Goal: Information Seeking & Learning: Learn about a topic

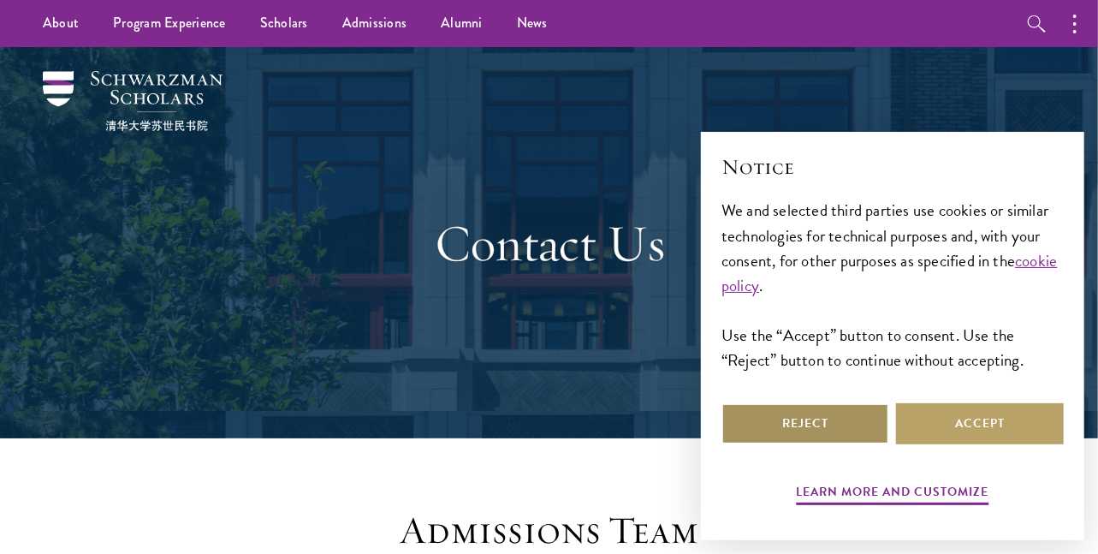
click at [798, 440] on button "Reject" at bounding box center [806, 423] width 168 height 41
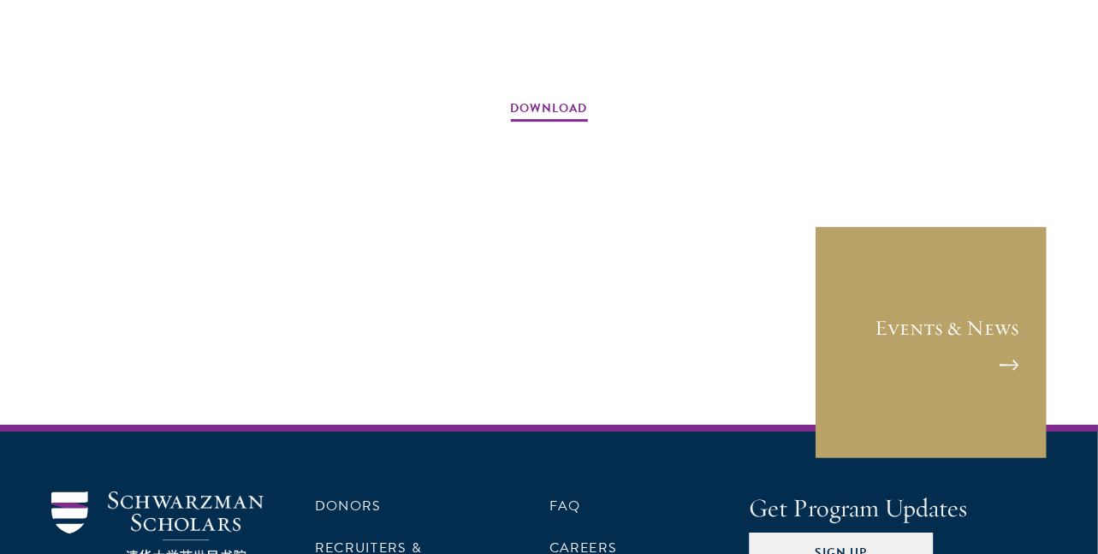
scroll to position [2622, 0]
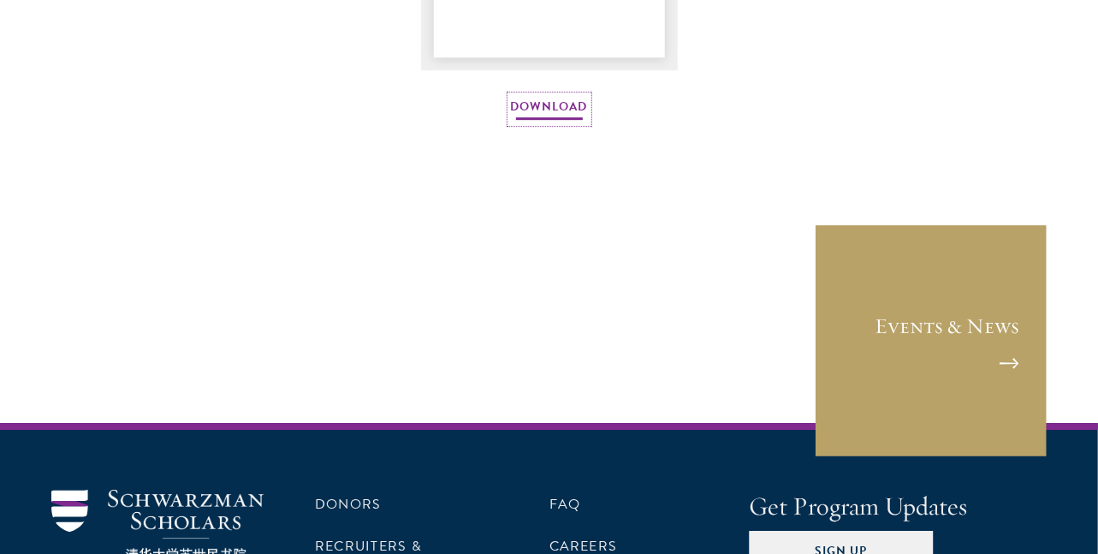
click at [566, 102] on link "Download" at bounding box center [549, 109] width 77 height 27
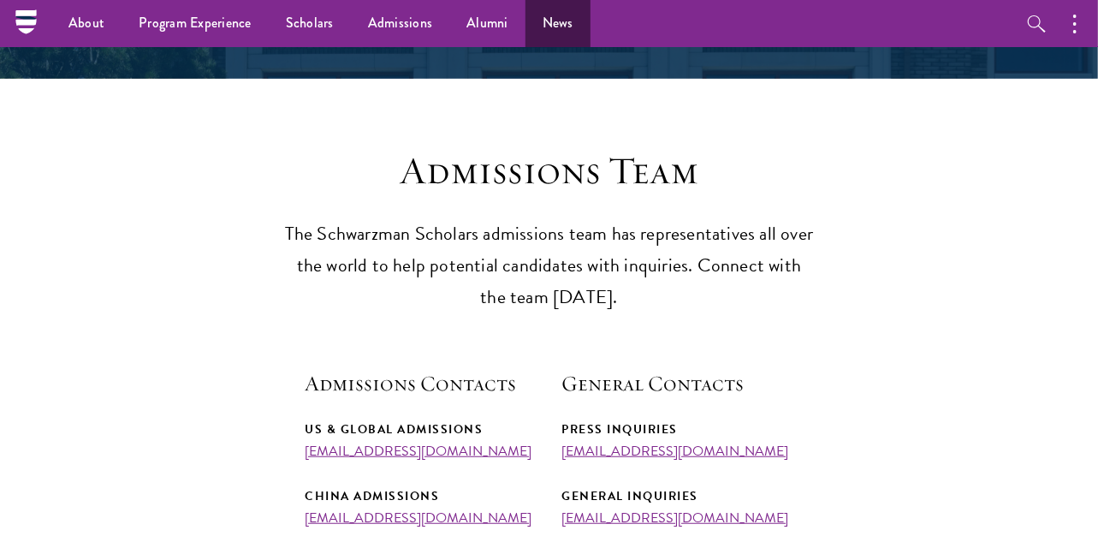
scroll to position [330, 0]
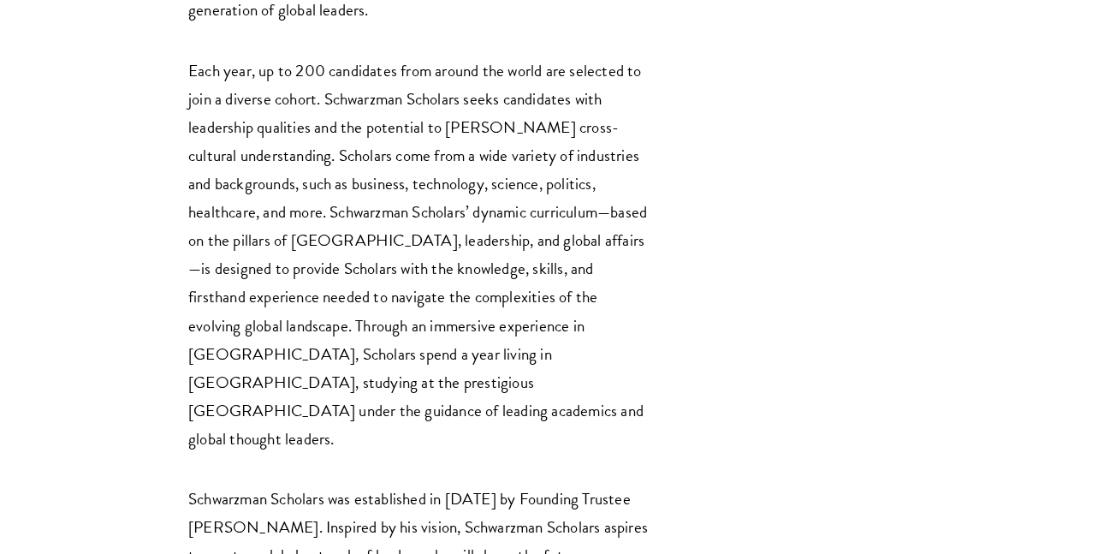
scroll to position [4466, 0]
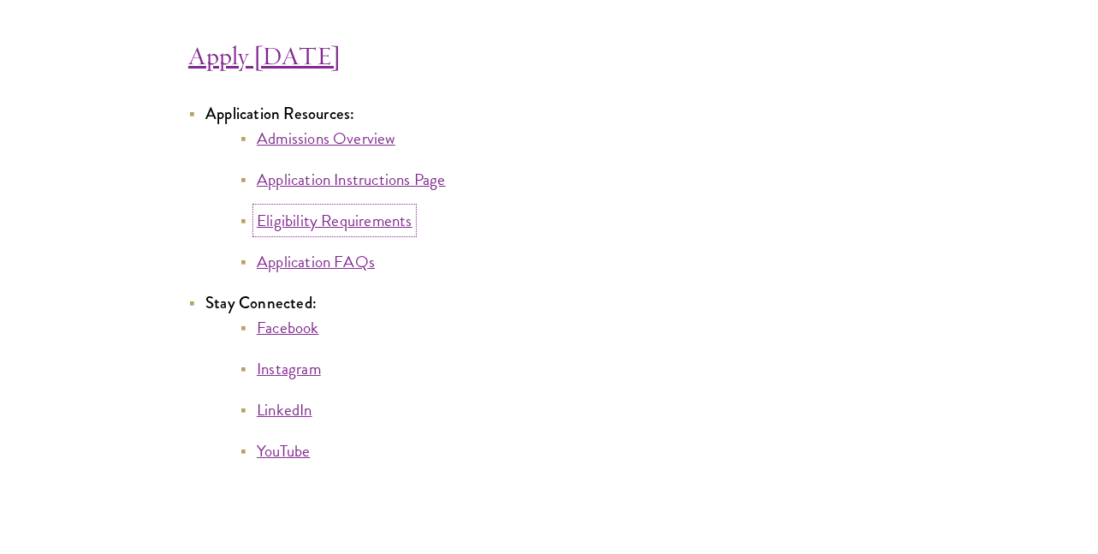
scroll to position [9889, 0]
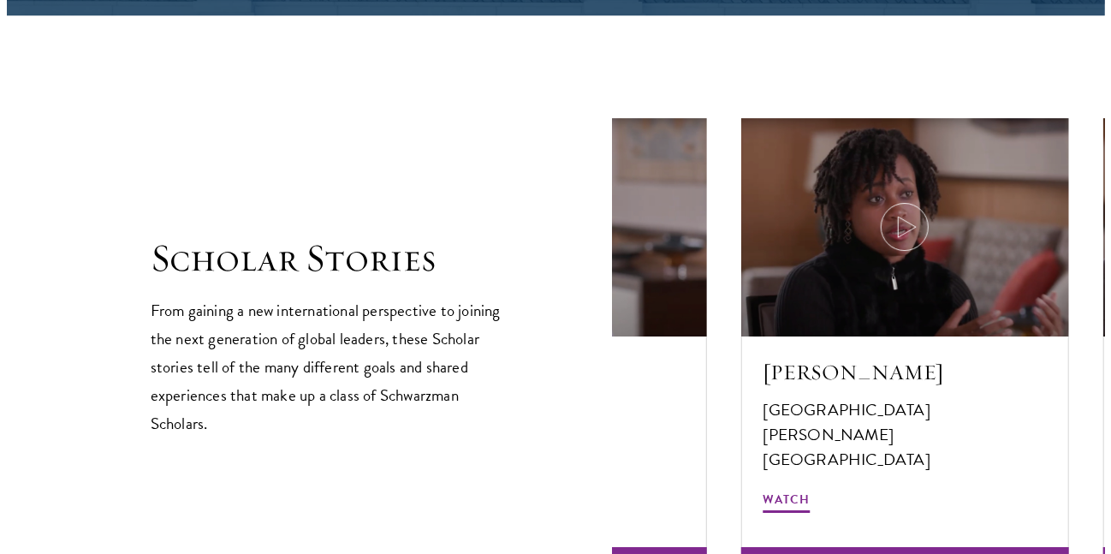
scroll to position [2890, 0]
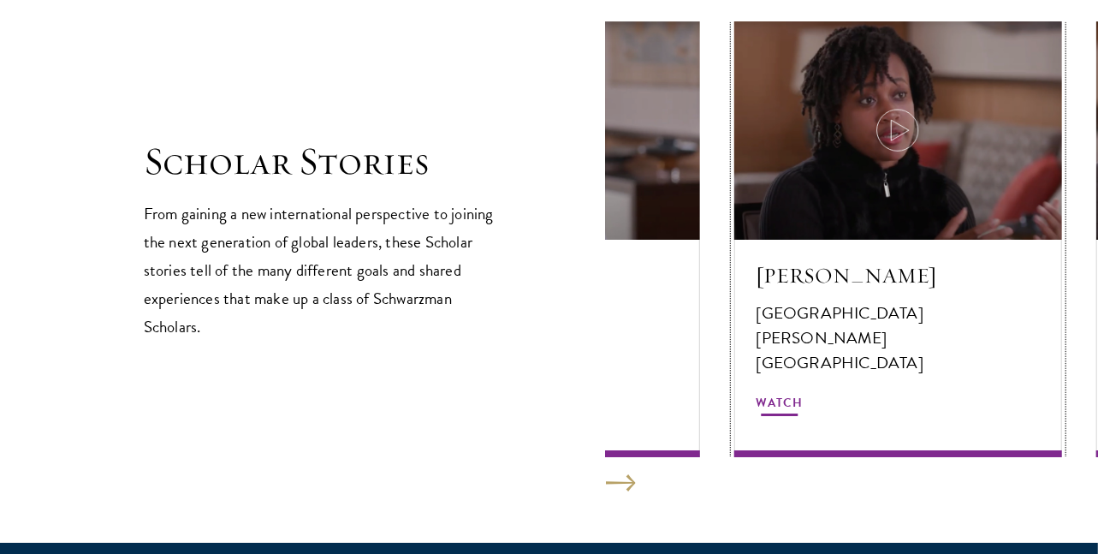
click at [903, 109] on icon at bounding box center [898, 130] width 48 height 48
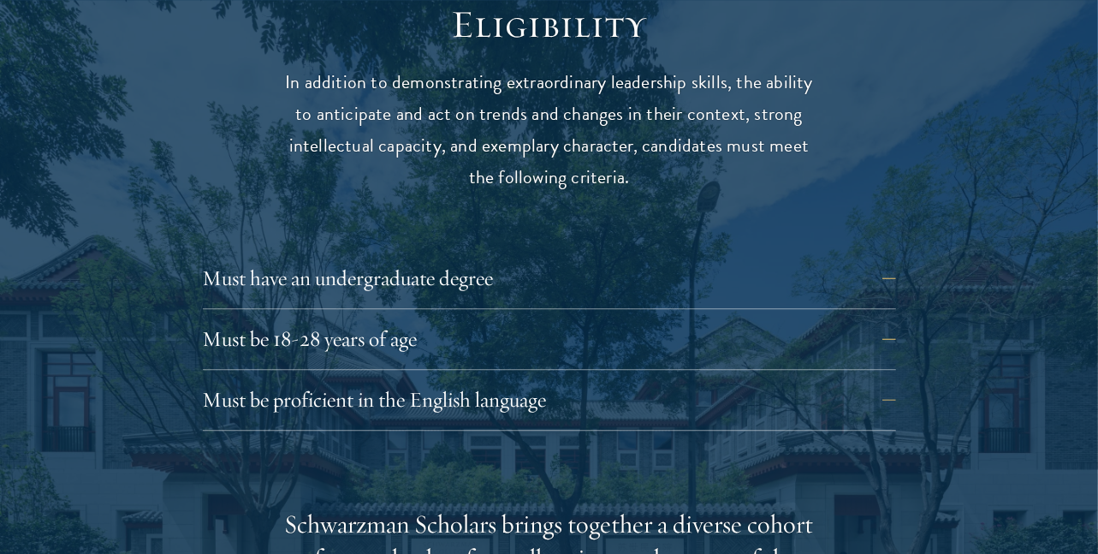
scroll to position [2223, 0]
click at [520, 318] on button "Must be 18-28 years of age" at bounding box center [562, 338] width 693 height 41
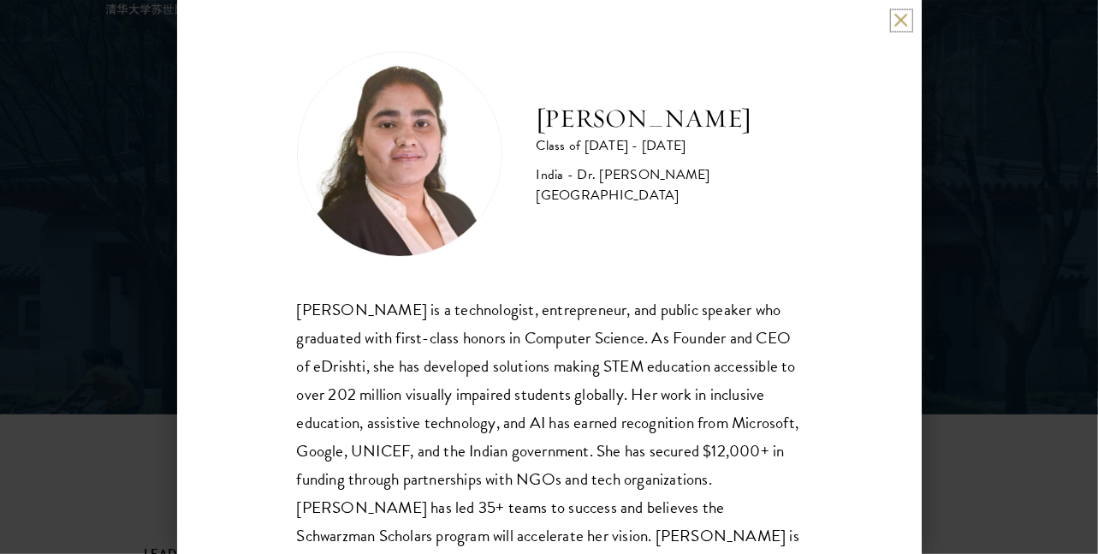
click at [898, 16] on button at bounding box center [902, 20] width 15 height 15
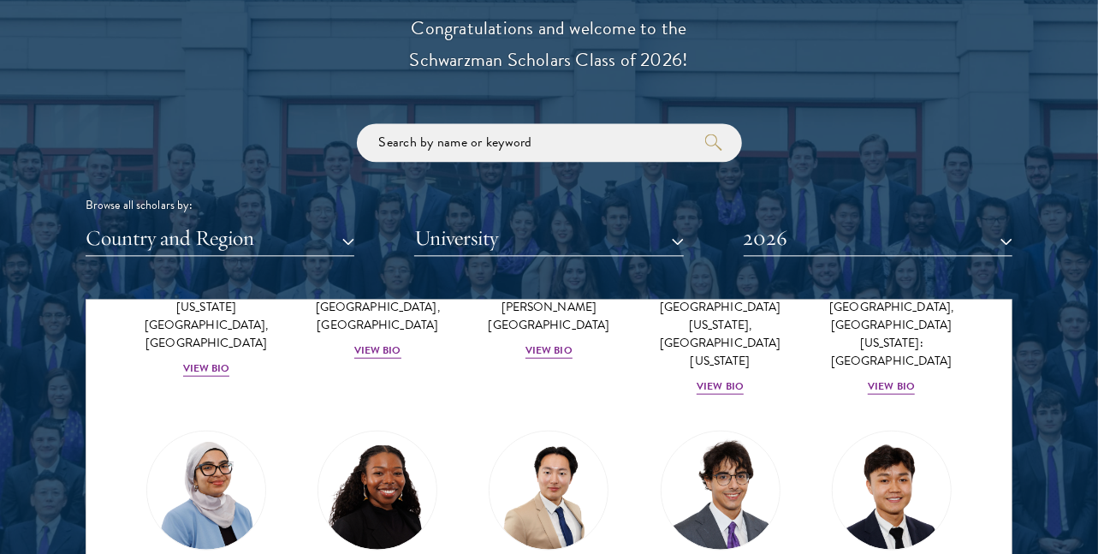
scroll to position [922, 0]
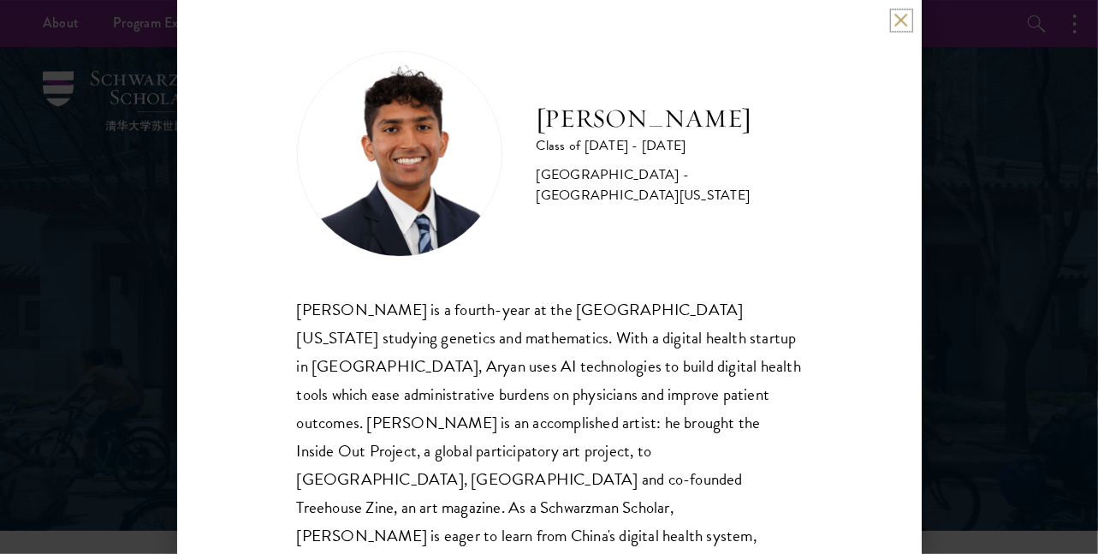
scroll to position [46, 0]
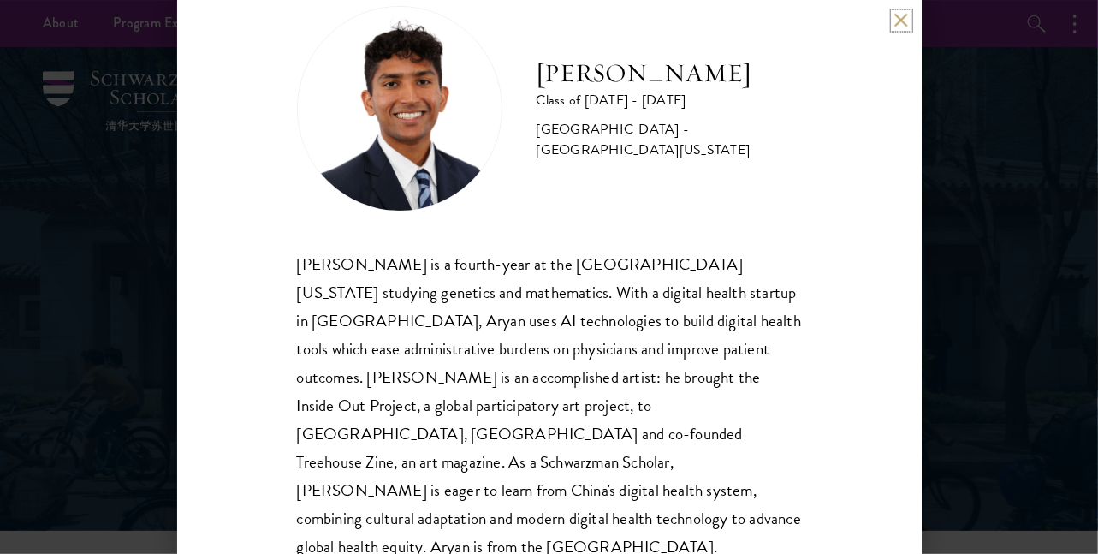
click at [896, 16] on button at bounding box center [902, 20] width 15 height 15
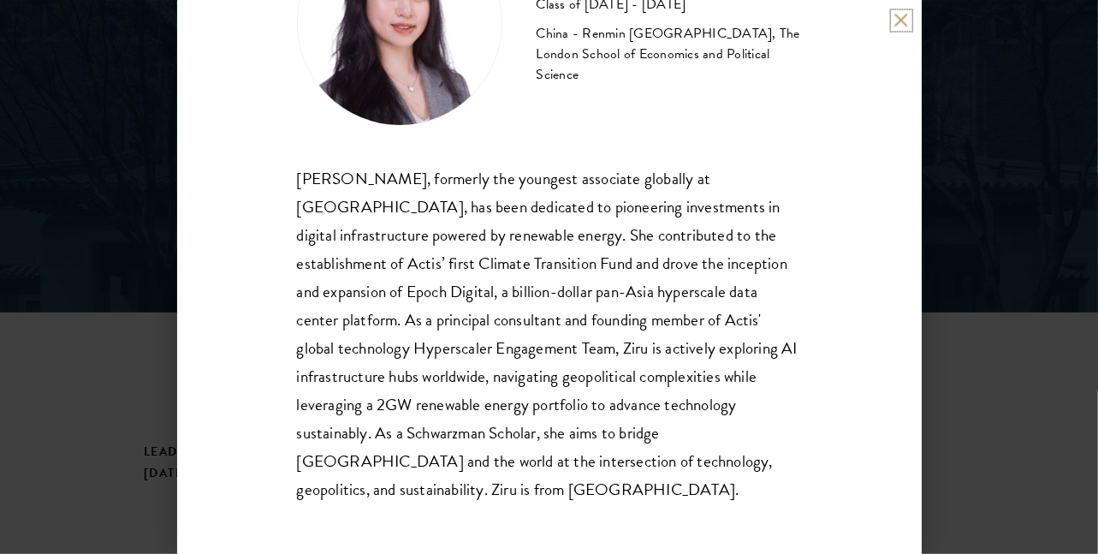
scroll to position [223, 0]
